Goal: Answer question/provide support

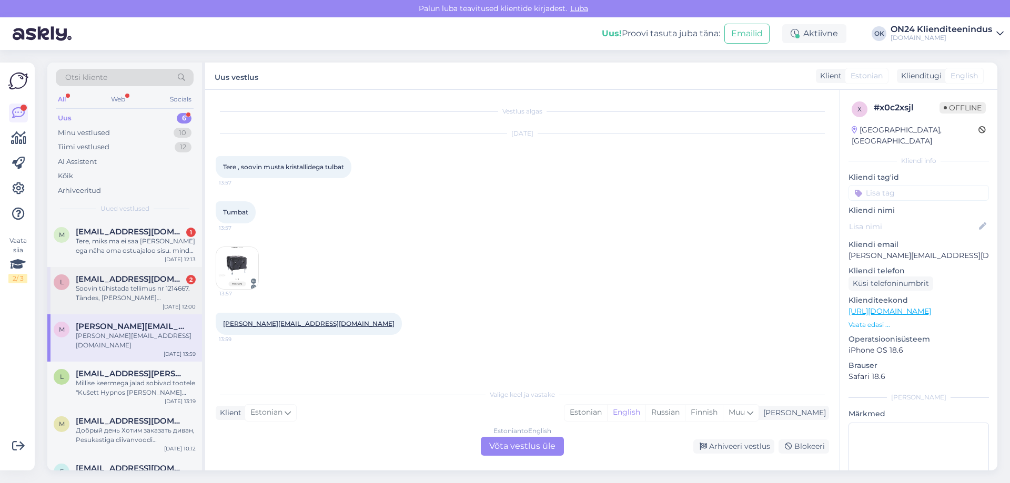
click at [118, 268] on div "l [EMAIL_ADDRESS][DOMAIN_NAME] 2 Soovin tühistada tellimus nr 1214667. Tändes, …" at bounding box center [124, 290] width 155 height 47
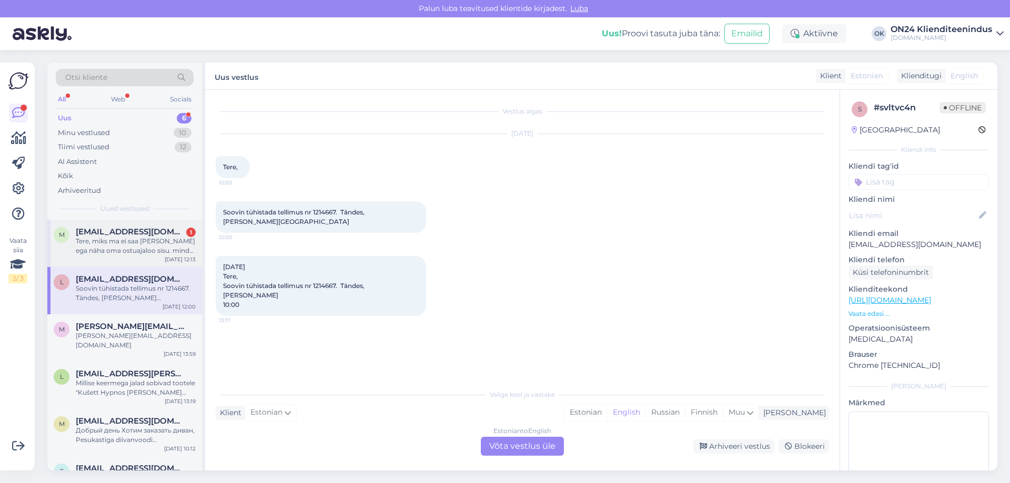
click at [119, 241] on div "Tere, miks ma ei saa [PERSON_NAME] ega näha oma ostuajaloo sisu. mind huvitavad…" at bounding box center [136, 246] width 120 height 19
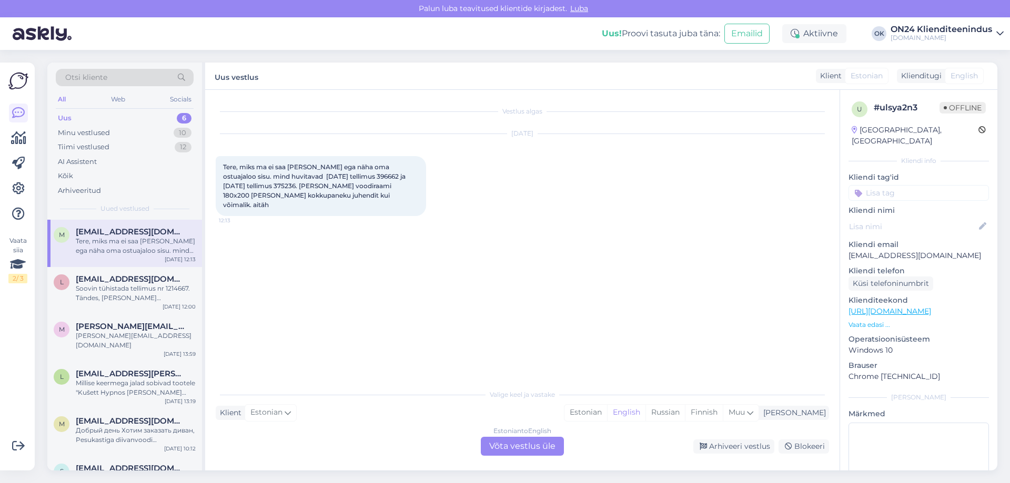
click at [342, 175] on span "Tere, miks ma ei saa [PERSON_NAME] ega näha oma ostuajaloo sisu. mind huvitavad…" at bounding box center [315, 186] width 184 height 46
copy span "396662"
click at [238, 186] on span "Tere, miks ma ei saa [PERSON_NAME] ega näha oma ostuajaloo sisu. mind huvitavad…" at bounding box center [315, 186] width 184 height 46
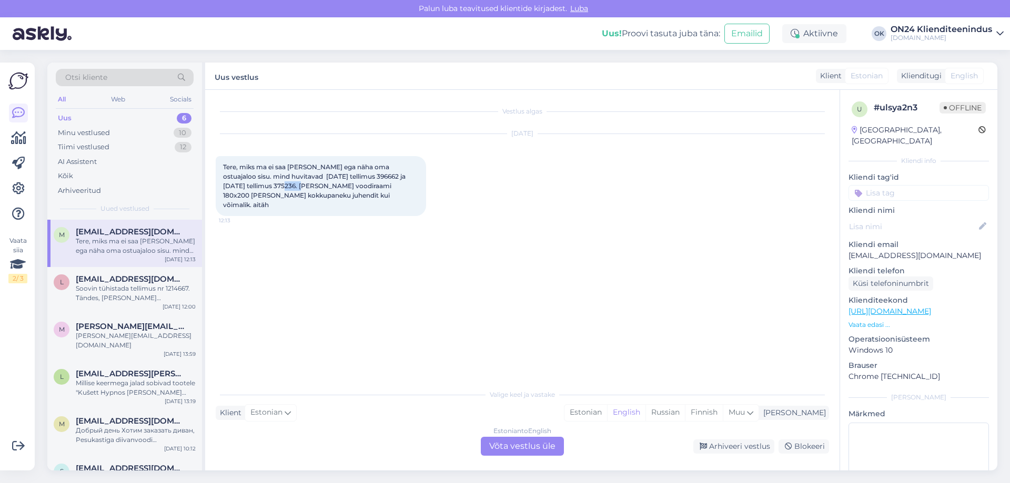
copy span "375236"
click at [607, 412] on div "Estonian" at bounding box center [585, 413] width 43 height 16
click at [537, 447] on div "Estonian to Estonian Võta vestlus üle" at bounding box center [522, 446] width 83 height 19
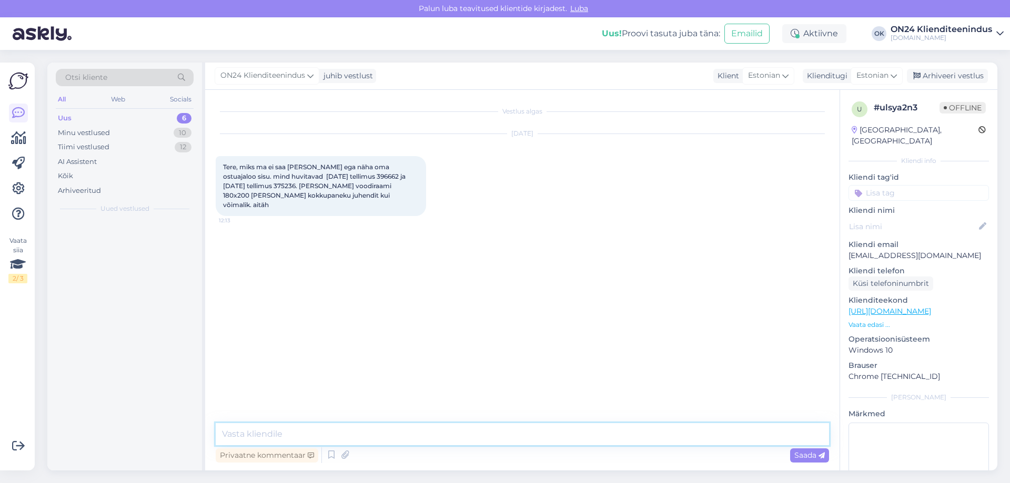
click at [491, 432] on textarea at bounding box center [522, 434] width 613 height 22
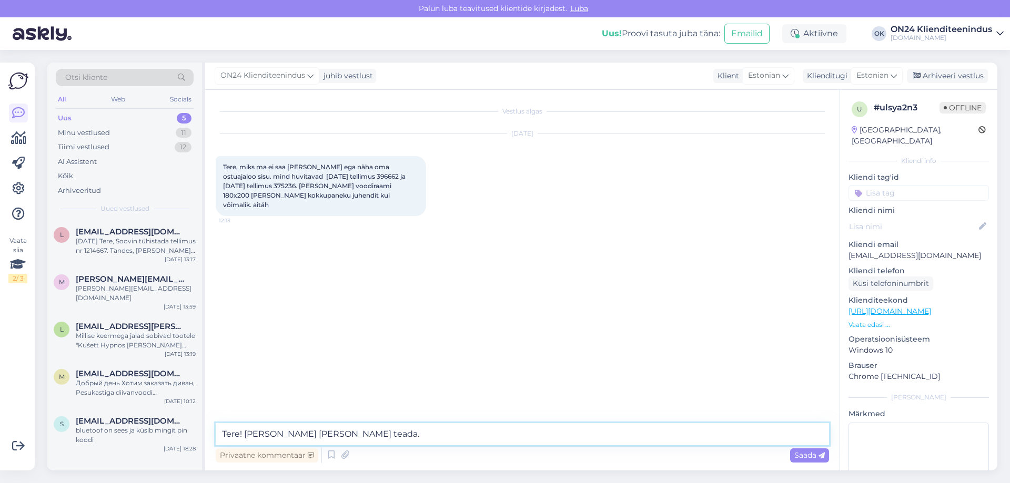
type textarea "Tere! [PERSON_NAME] [PERSON_NAME] teada. '"
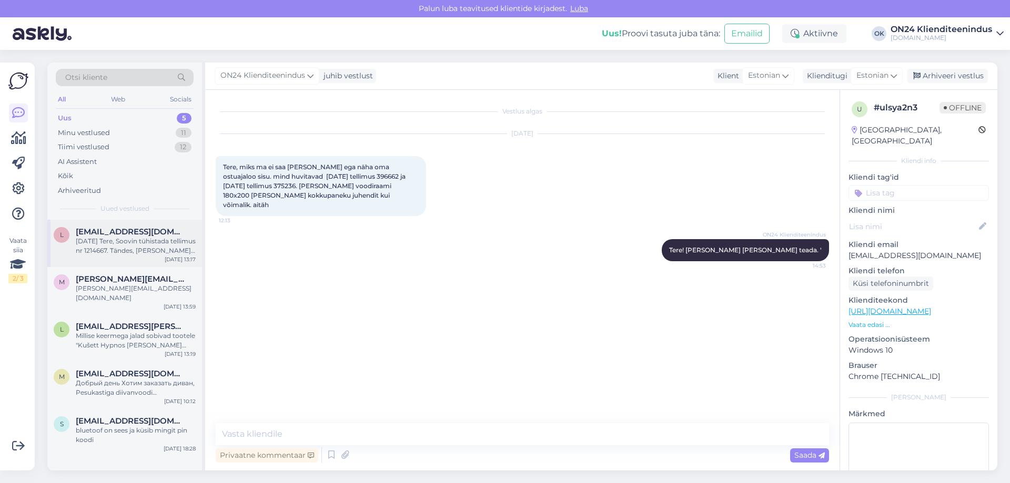
click at [111, 238] on div "[DATE] Tere, Soovin tühistada tellimus nr 1214667. Tändes, [PERSON_NAME] 10:00" at bounding box center [136, 246] width 120 height 19
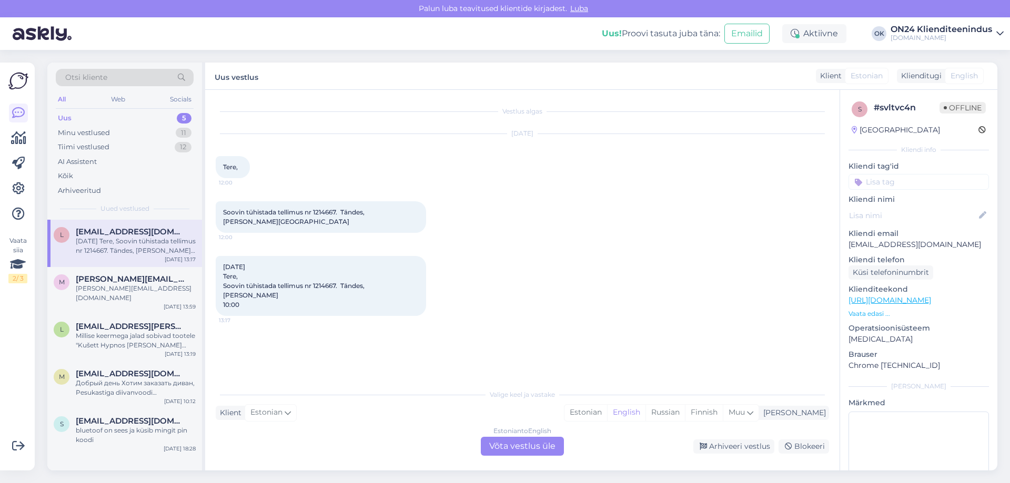
click at [324, 215] on span "Soovin tühistada tellimus nr 1214667. Tändes, [PERSON_NAME][GEOGRAPHIC_DATA]" at bounding box center [294, 216] width 143 height 17
copy span "1214667"
click at [607, 414] on div "Estonian" at bounding box center [585, 413] width 43 height 16
click at [521, 441] on div "Estonian to Estonian Võta vestlus üle" at bounding box center [522, 446] width 83 height 19
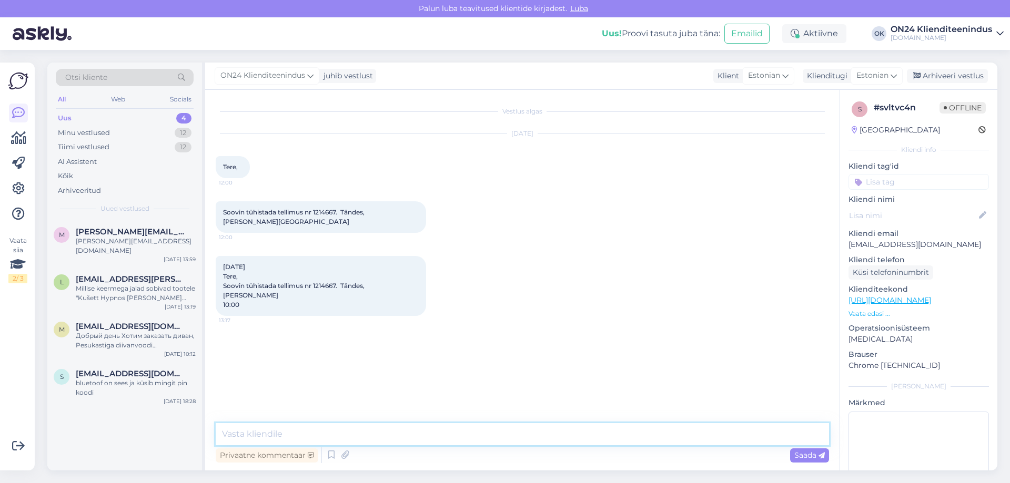
click at [485, 437] on textarea at bounding box center [522, 434] width 613 height 22
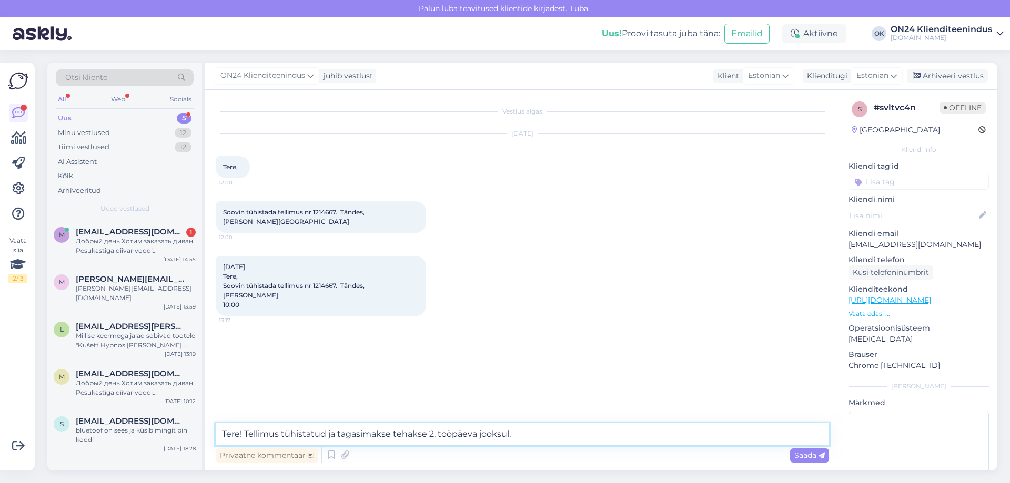
type textarea "Tere! Tellimus tühistatud ja tagasimakse tehakse 2. tööpäeva jooksul."
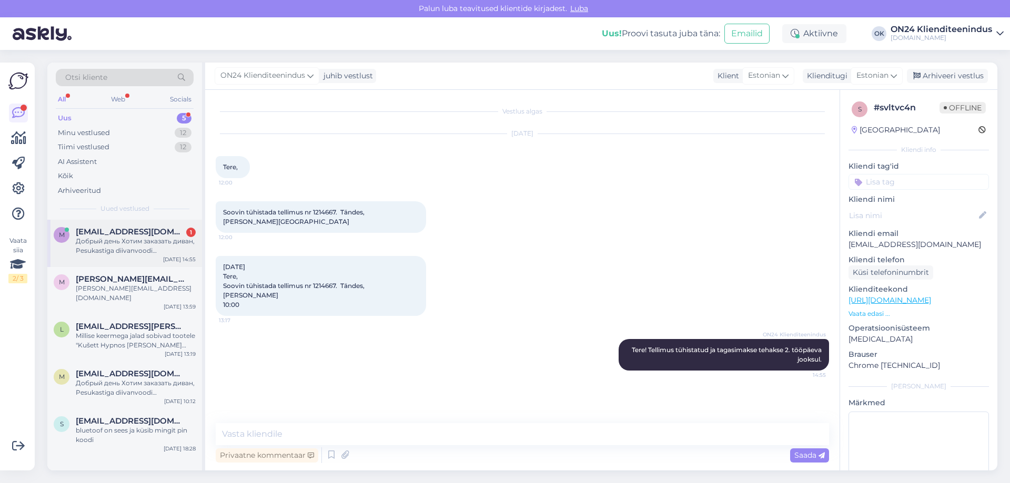
click at [139, 261] on div "m [EMAIL_ADDRESS][DOMAIN_NAME] 1 Добрый день Хотим заказать диван, Pesukastiga …" at bounding box center [124, 243] width 155 height 47
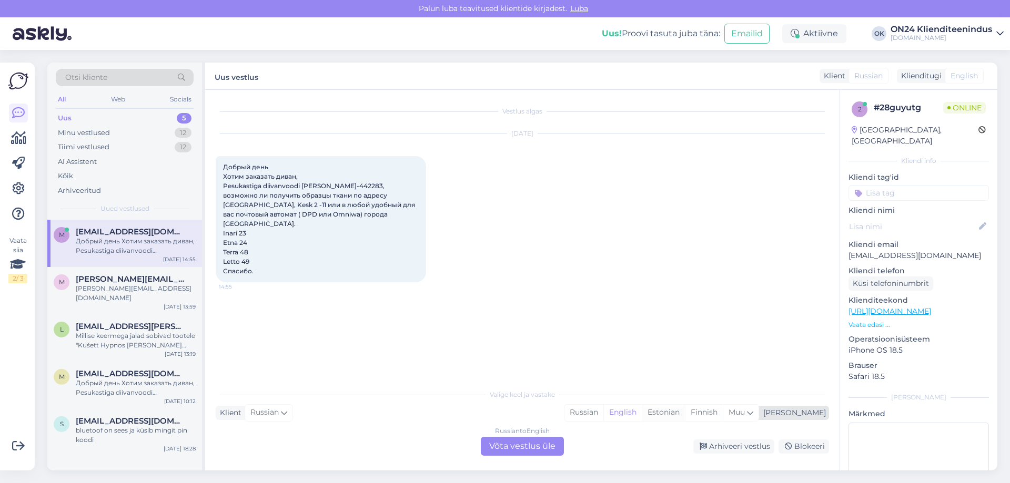
click at [685, 409] on div "Estonian" at bounding box center [662, 413] width 43 height 16
click at [525, 453] on div "Russian to Estonian Võta vestlus üle" at bounding box center [522, 446] width 83 height 19
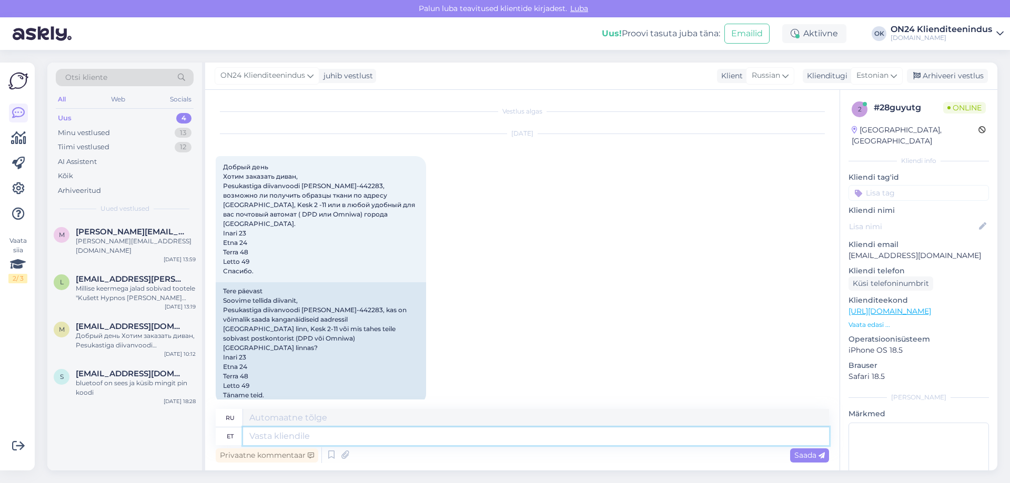
click at [468, 432] on textarea at bounding box center [536, 436] width 586 height 18
type textarea "Tere!"
type textarea "Привет!"
type textarea "Tere! Paneme te"
type textarea "Привет! Давайте поставим"
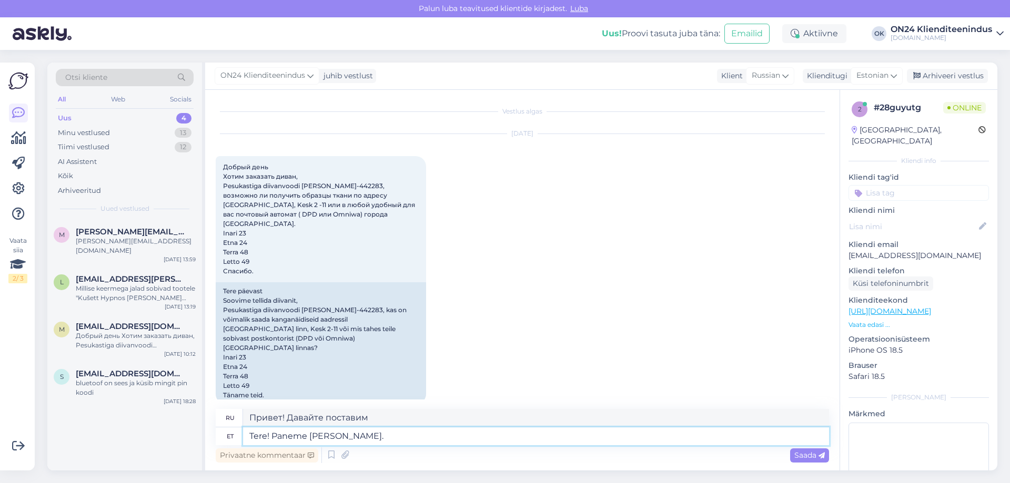
type textarea "Tere! Paneme [PERSON_NAME]."
type textarea "Привет! Давайте начнём."
type textarea "Tere! P"
type textarea "Привет! Давайте поставим"
type textarea "Tere!"
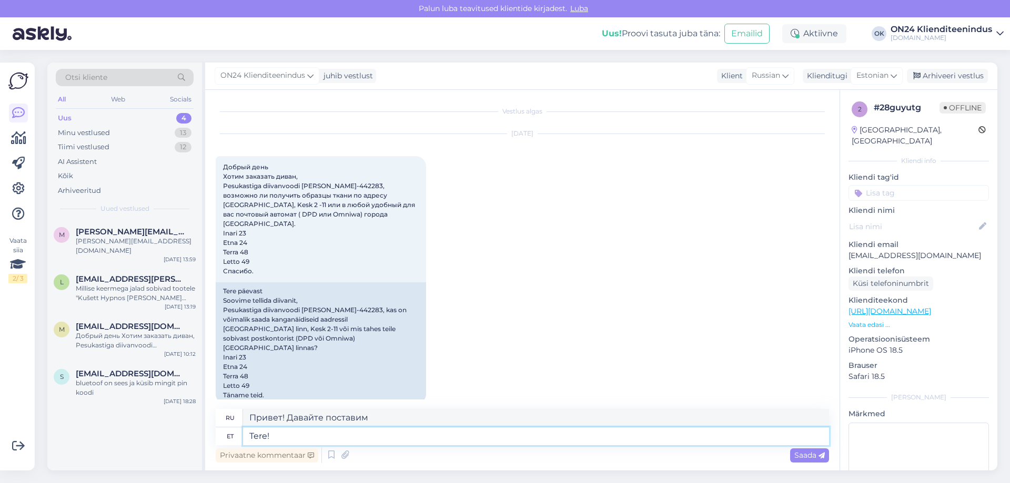
type textarea "Привет!"
type textarea "Tere! Saame saat"
type textarea "Привет! Мы можем"
type textarea "Tere! Saame saata li"
type textarea "Здравствуйте! Мы можем отправить"
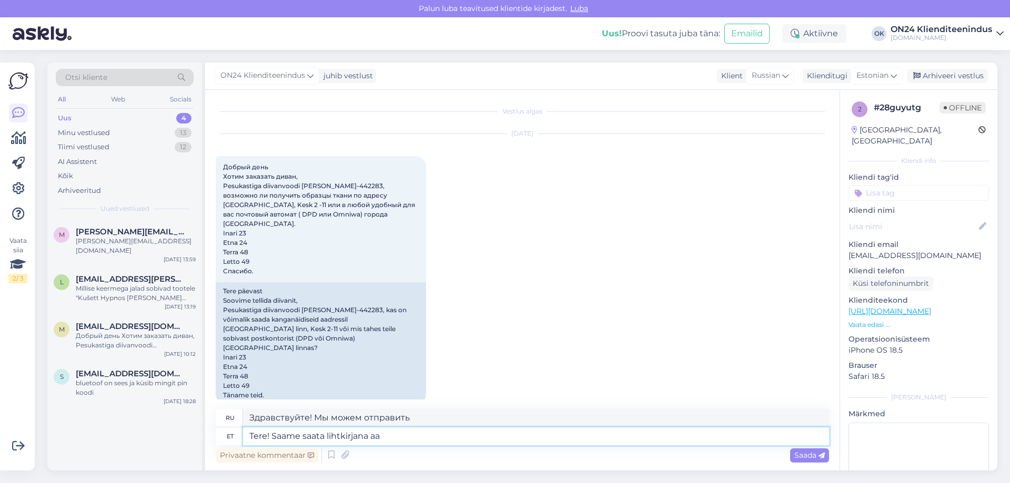
type textarea "Tere! Saame saata lihtkirjana aad"
type textarea "Здравствуйте! Можем отправить как обычное письмо."
type textarea "Tere! Saame saata lihtkirjana aadressile."
type textarea "Здравствуйте! Мы можем отправить обычное письмо по указанному адресу."
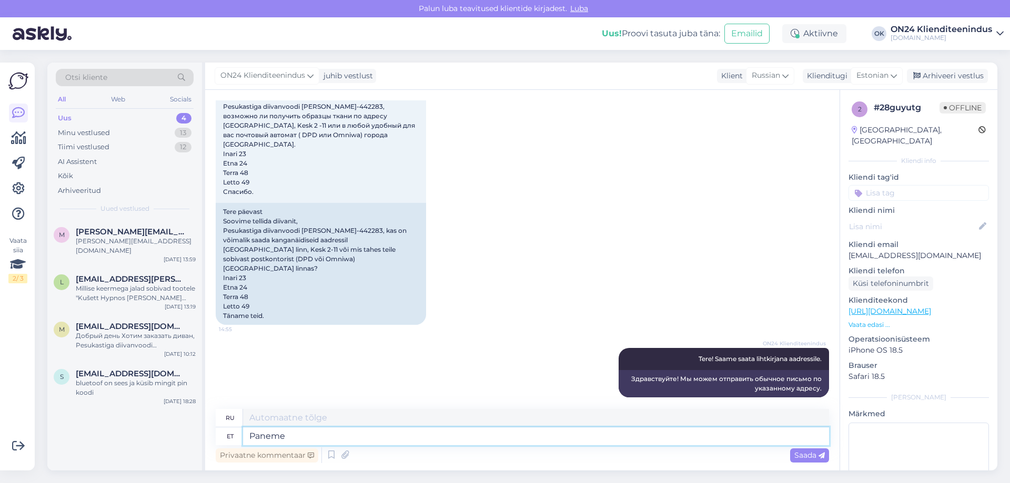
type textarea "Paneme t"
type textarea "Давайте положим"
type textarea "Paneme te"
type textarea "Давайте положим т"
type textarea "Paneme [PERSON_NAME]."
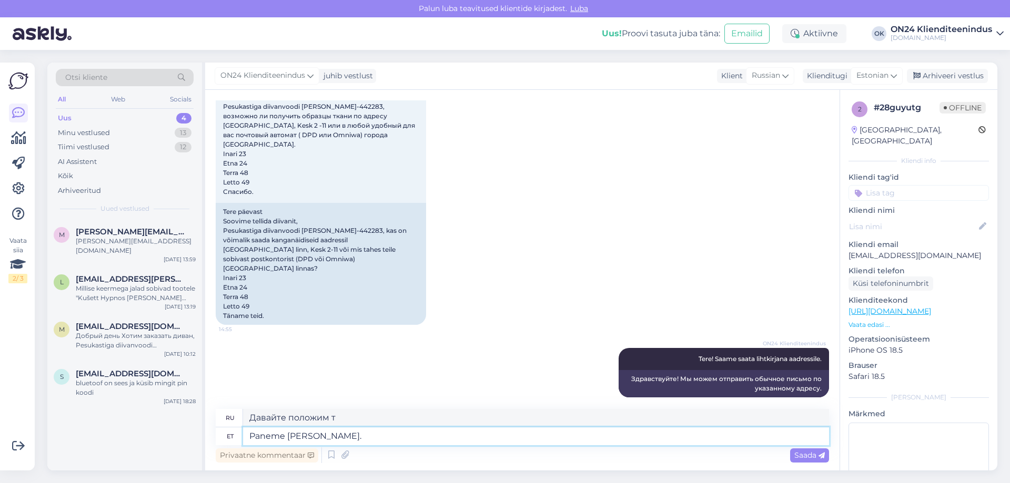
type textarea "Давайте начнем."
type textarea "Paneme [PERSON_NAME] te"
type textarea "Давайте сделаем это сегодня."
type textarea "Paneme [PERSON_NAME]."
type textarea "Отправим сегодня."
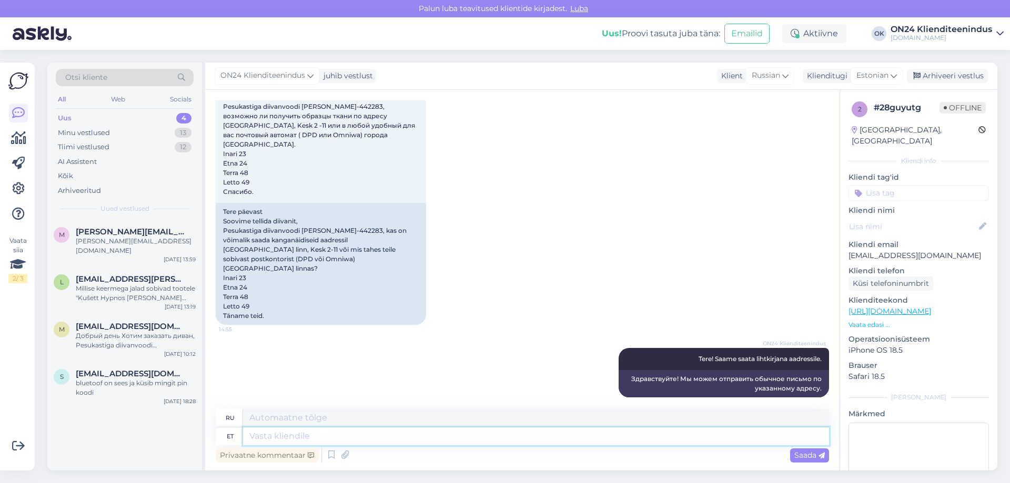
scroll to position [142, 0]
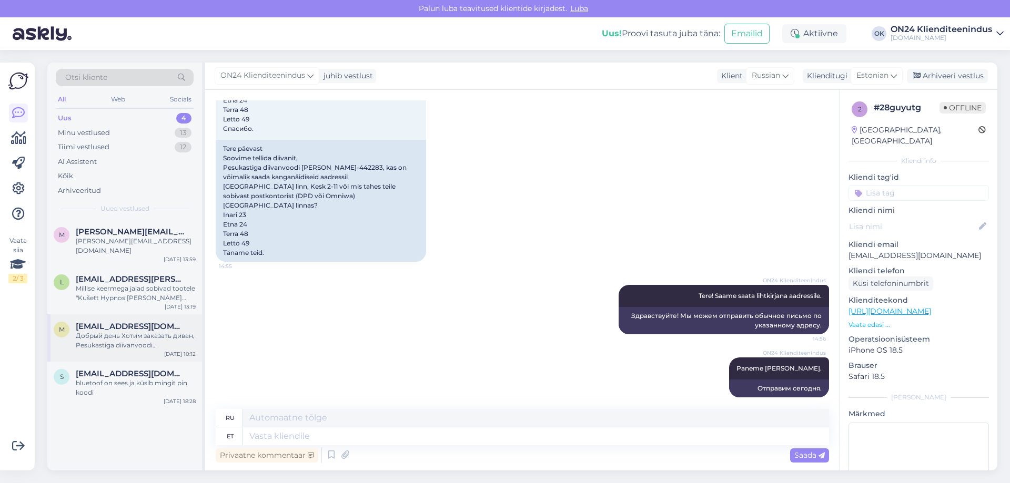
click at [185, 335] on div "Добрый день Хотим заказать диван, Pesukastiga diivanvoodi [PERSON_NAME]-442283,…" at bounding box center [136, 340] width 120 height 19
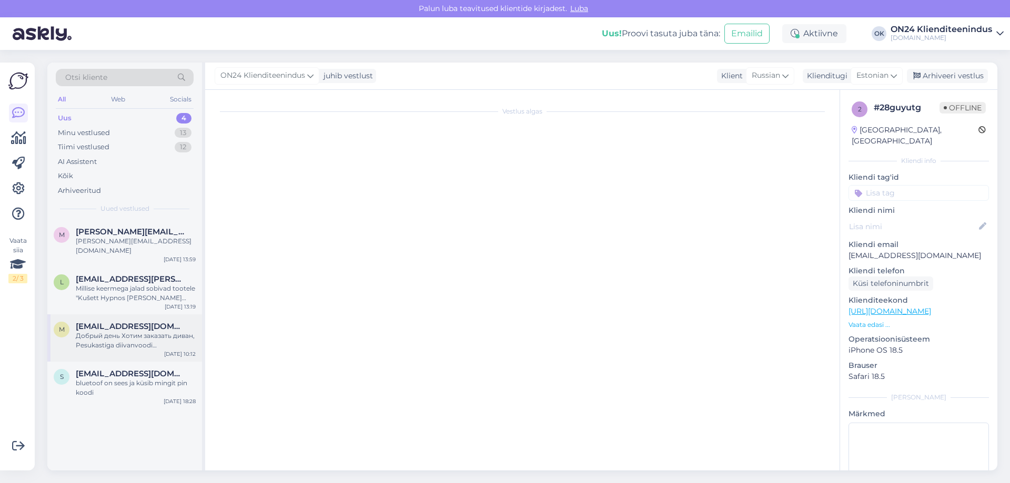
scroll to position [0, 0]
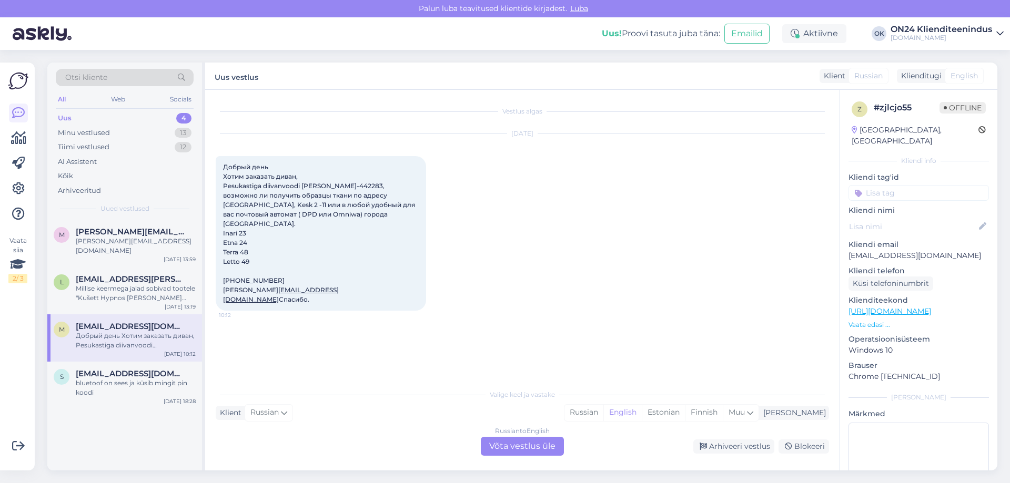
click at [729, 455] on div "Russian to English Võta vestlus üle Arhiveeri vestlus Blokeeri" at bounding box center [522, 446] width 613 height 19
click at [730, 449] on div "Arhiveeri vestlus" at bounding box center [733, 447] width 81 height 14
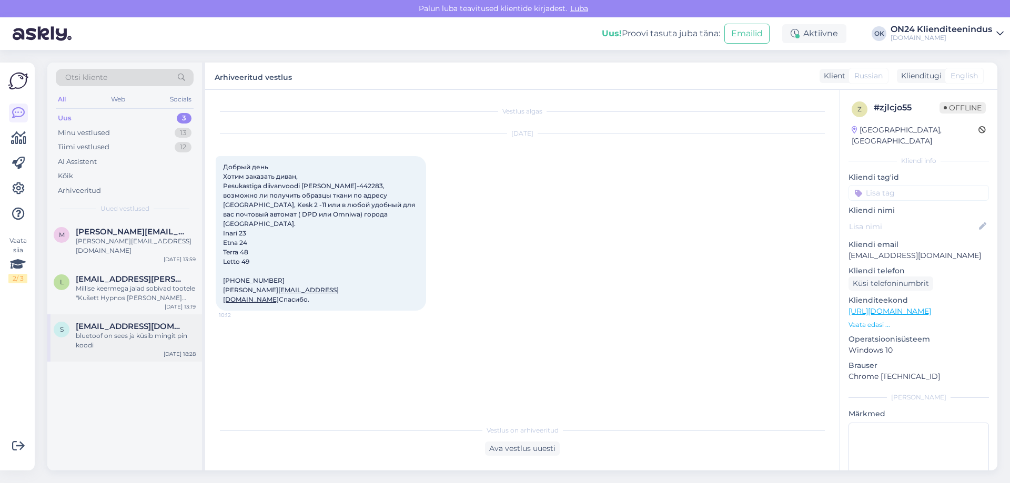
click at [165, 331] on div "bluetoof on sees ja küsib mingit pin koodi" at bounding box center [136, 340] width 120 height 19
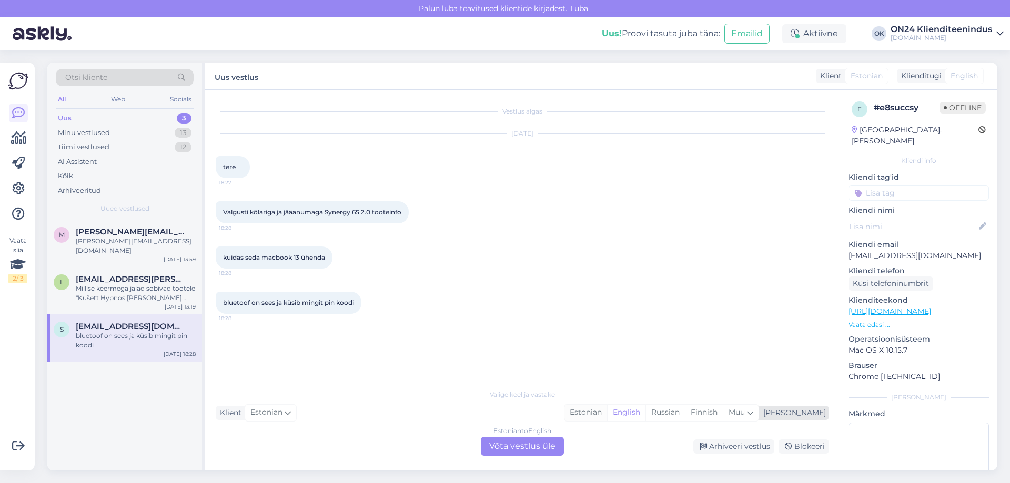
click at [607, 410] on div "Estonian" at bounding box center [585, 413] width 43 height 16
click at [531, 440] on div "Estonian to Estonian Võta vestlus üle" at bounding box center [522, 446] width 83 height 19
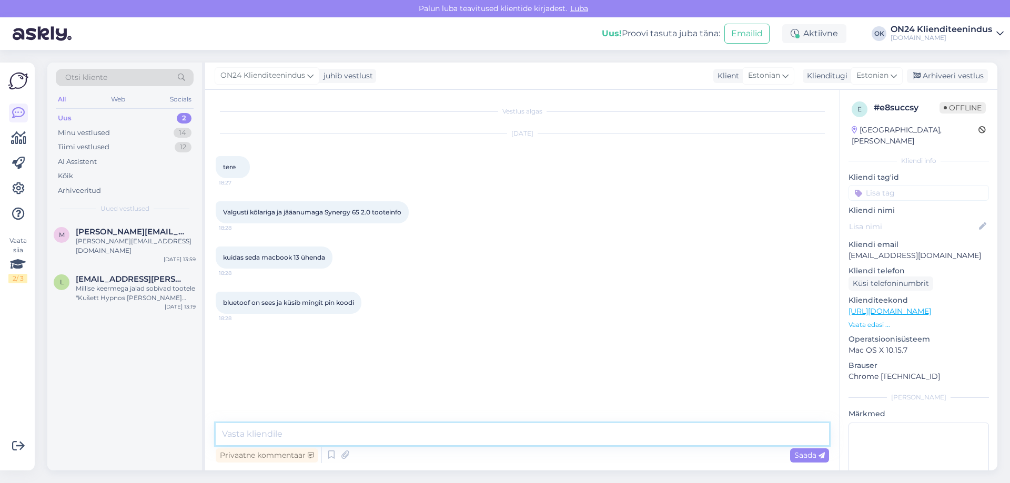
click at [443, 433] on textarea at bounding box center [522, 434] width 613 height 22
type textarea "Tere! [PERSON_NAME] [PERSON_NAME] teada."
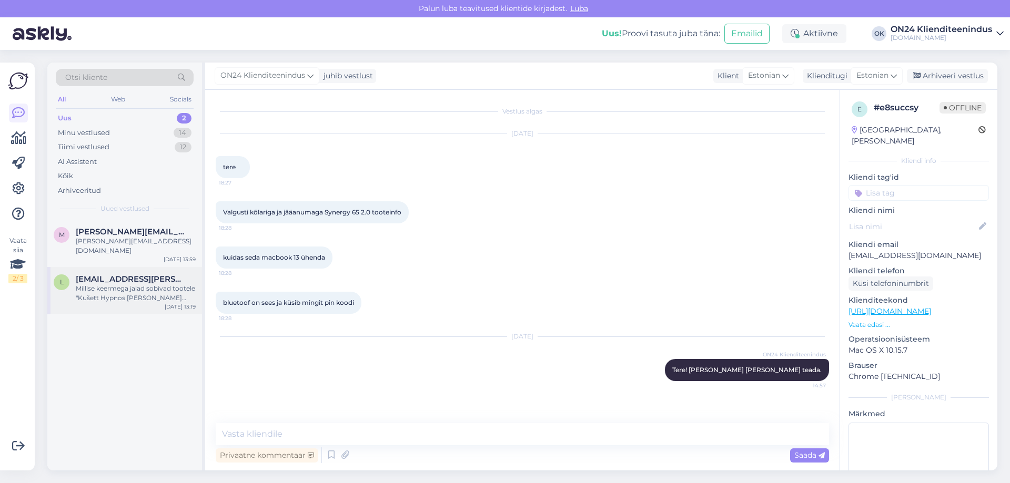
click at [136, 284] on div "Millise keermega jalad sobivad tootele "Kušett Hypnos [PERSON_NAME] topeltvedru…" at bounding box center [136, 293] width 120 height 19
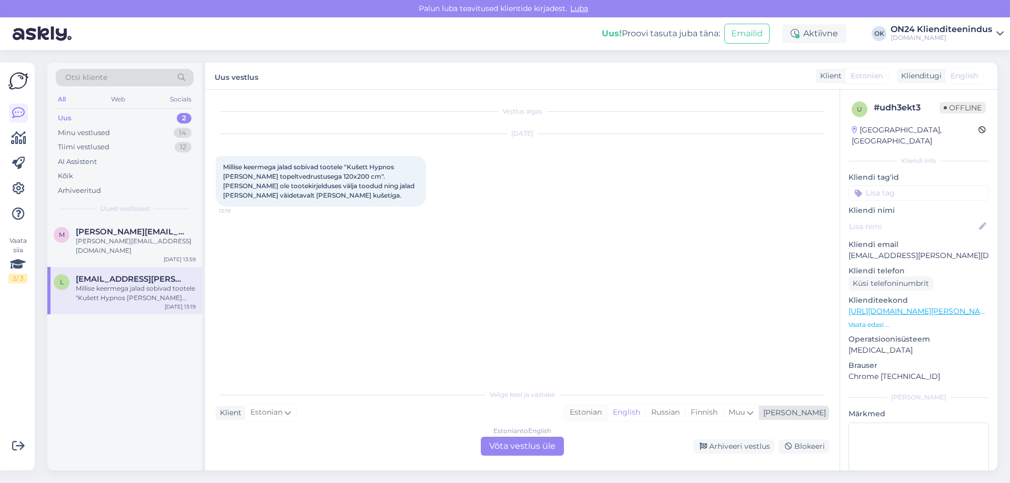
click at [607, 415] on div "Estonian" at bounding box center [585, 413] width 43 height 16
click at [548, 445] on div "Estonian to Estonian Võta vestlus üle" at bounding box center [522, 446] width 83 height 19
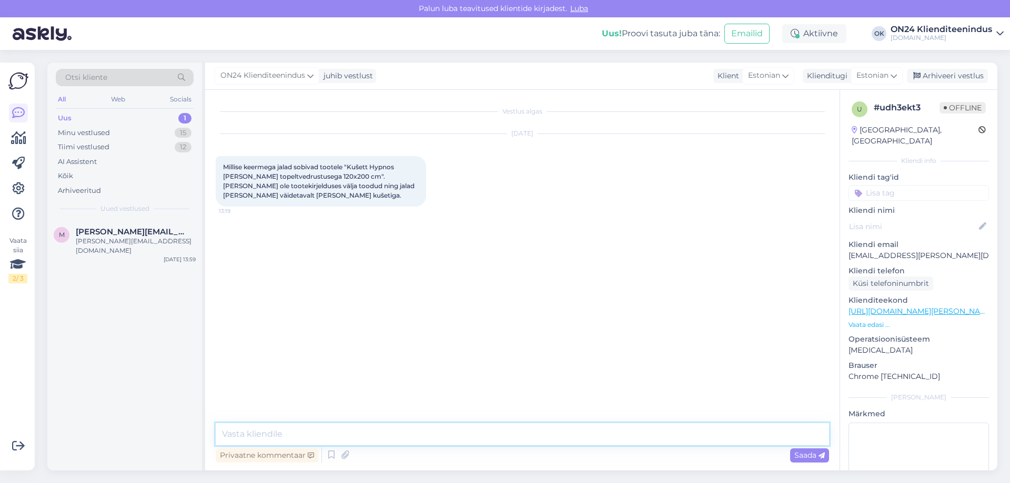
click at [548, 445] on textarea at bounding box center [522, 434] width 613 height 22
type textarea "Tere! [PERSON_NAME] [PERSON_NAME] teada."
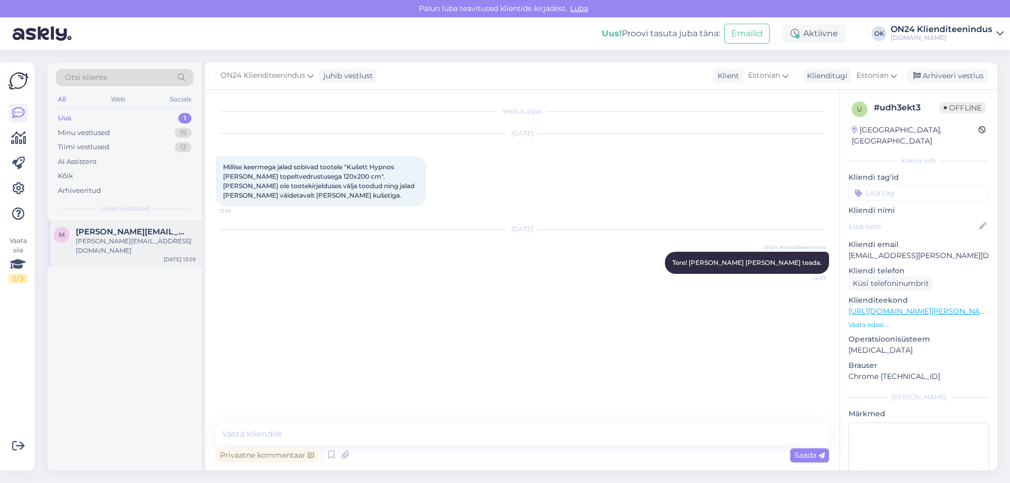
click at [136, 244] on div "[PERSON_NAME][EMAIL_ADDRESS][DOMAIN_NAME]" at bounding box center [136, 246] width 120 height 19
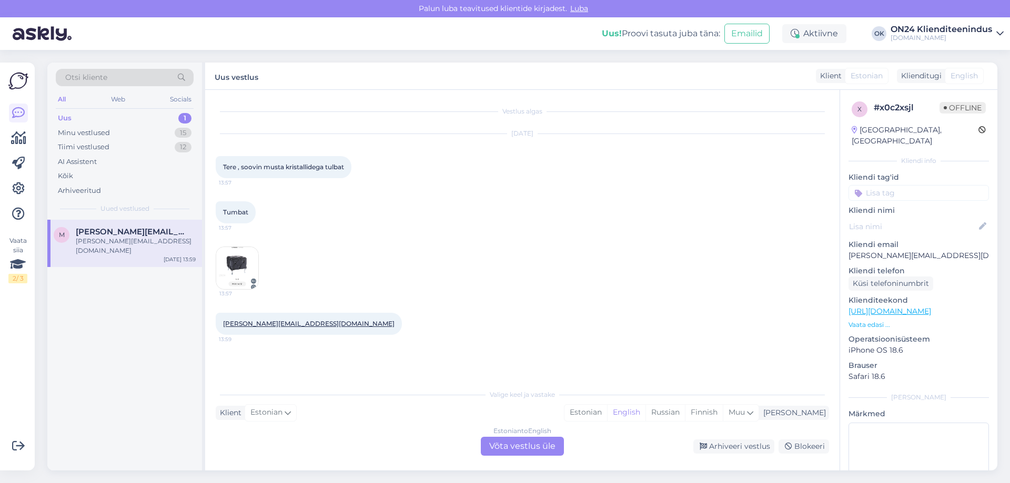
click at [868, 320] on p "Vaata edasi ..." at bounding box center [918, 324] width 140 height 9
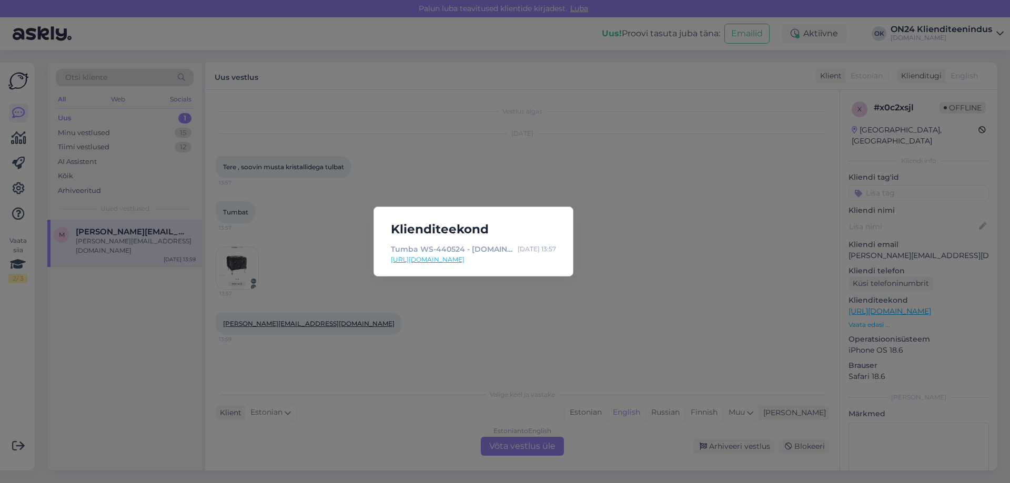
click at [477, 256] on link "[URL][DOMAIN_NAME]" at bounding box center [473, 259] width 165 height 9
click at [352, 306] on div "Klienditeekond Tumba WS-440524 - [DOMAIN_NAME] Sisustuskaubamaja [DATE] 13:57 […" at bounding box center [505, 241] width 1010 height 483
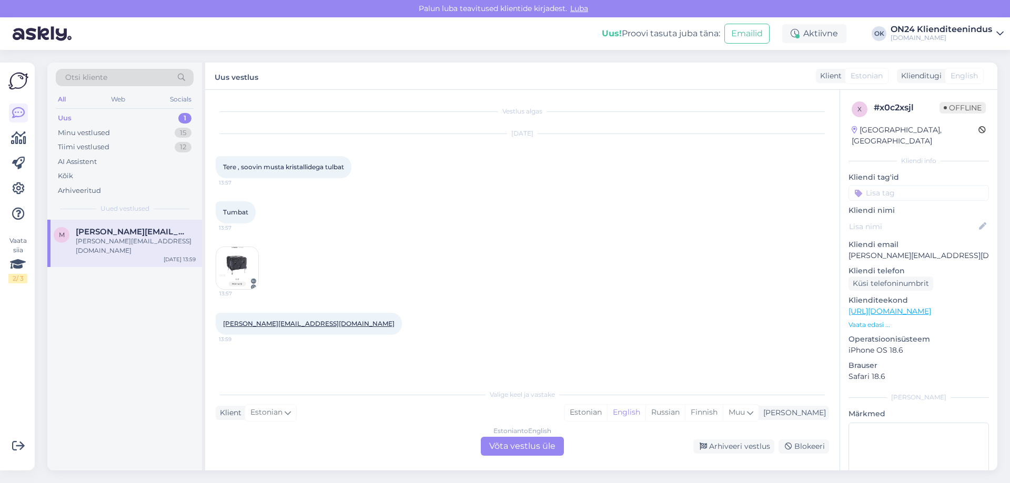
click at [626, 397] on div "Valige keel ja vastake" at bounding box center [522, 394] width 613 height 9
click at [607, 406] on div "Estonian" at bounding box center [585, 413] width 43 height 16
click at [513, 441] on div "Estonian to Estonian Võta vestlus üle" at bounding box center [522, 446] width 83 height 19
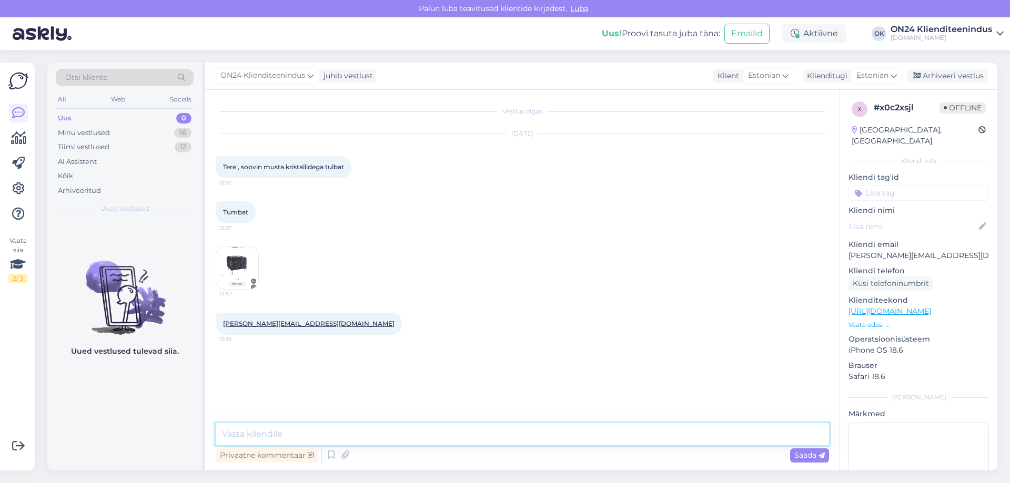
click at [487, 441] on textarea at bounding box center [522, 434] width 613 height 22
type textarea "Tere! Paraku see toode ei ole enam saadaval."
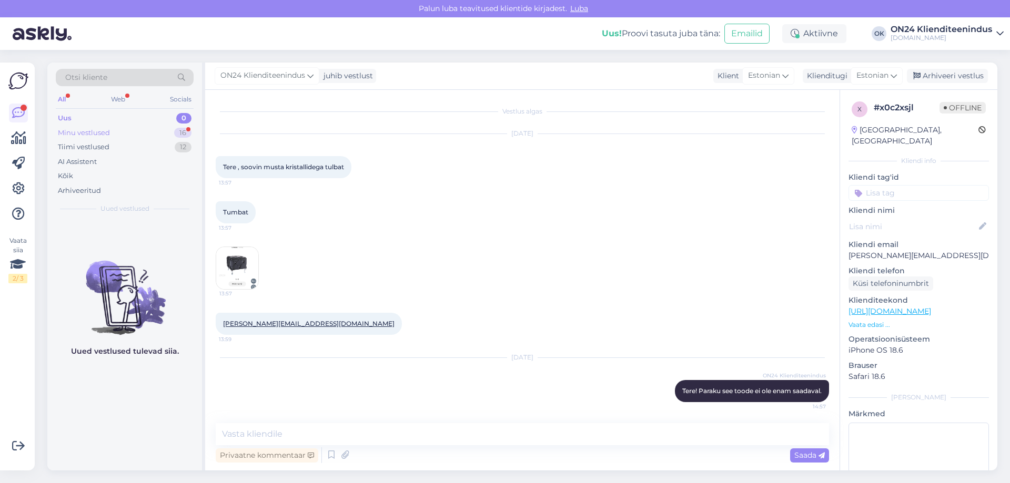
click at [137, 132] on div "Minu vestlused 16" at bounding box center [125, 133] width 138 height 15
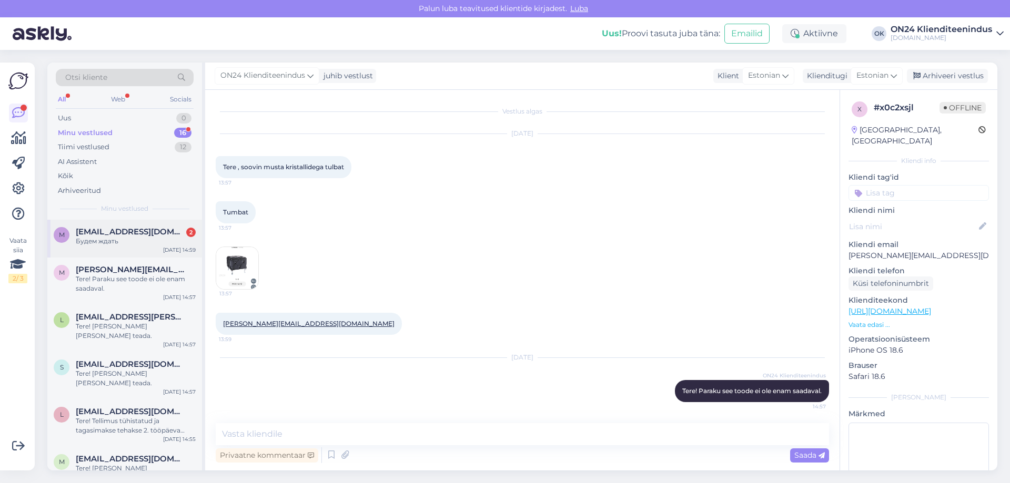
click at [115, 241] on div "Будем ждать" at bounding box center [136, 241] width 120 height 9
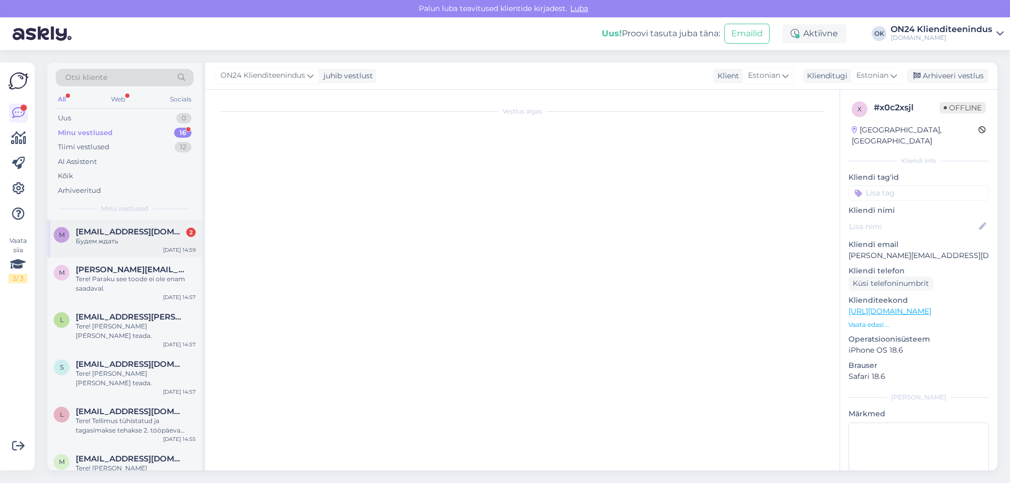
scroll to position [269, 0]
